Goal: Information Seeking & Learning: Learn about a topic

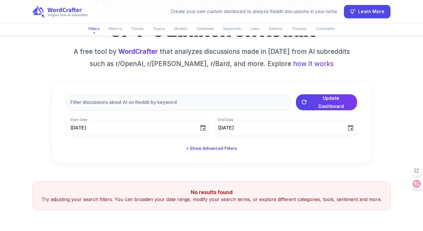
scroll to position [70, 0]
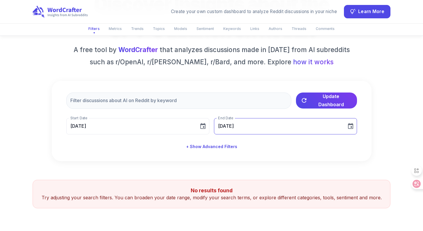
click at [247, 118] on input "10/15/2025" at bounding box center [278, 126] width 128 height 16
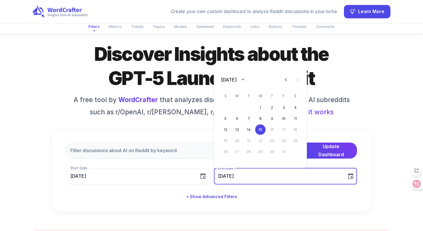
scroll to position [0, 0]
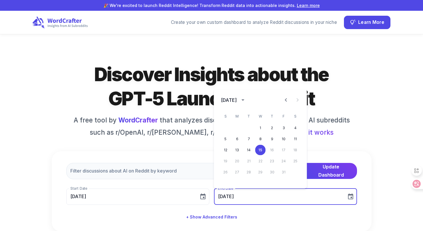
click at [144, 23] on div "Create your own custom dashboard to analyze Reddit discussions in your niche Le…" at bounding box center [212, 22] width 358 height 23
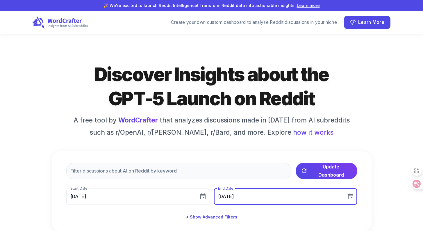
click at [178, 22] on div "Create your own custom dashboard to analyze Reddit discussions in your niche" at bounding box center [254, 22] width 166 height 7
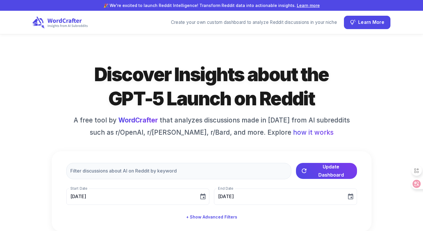
click at [202, 28] on div "Create your own custom dashboard to analyze Reddit discussions in your niche Le…" at bounding box center [280, 22] width 219 height 13
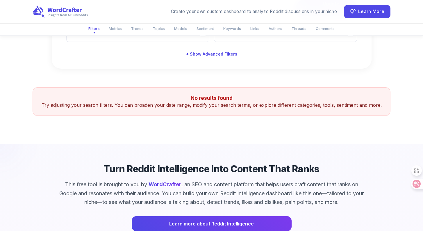
scroll to position [197, 0]
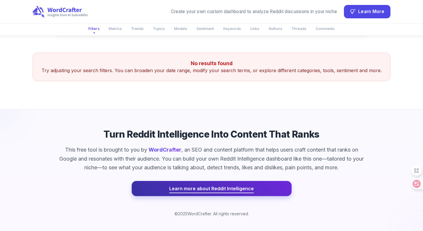
click at [219, 192] on span "Learn more about Reddit Intelligence" at bounding box center [211, 188] width 85 height 8
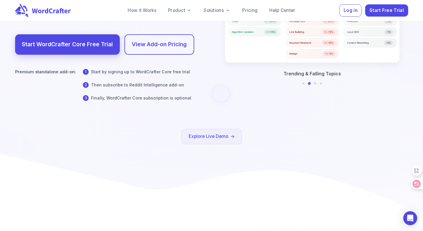
scroll to position [126, 0]
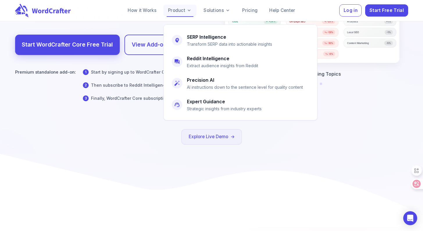
click at [174, 10] on link "Product" at bounding box center [179, 11] width 33 height 12
click at [206, 41] on p "Transform SERP data into actionable insights" at bounding box center [229, 44] width 85 height 6
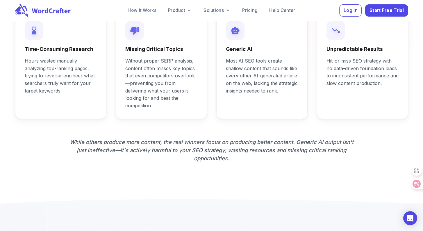
scroll to position [605, 0]
